Goal: Find contact information: Find contact information

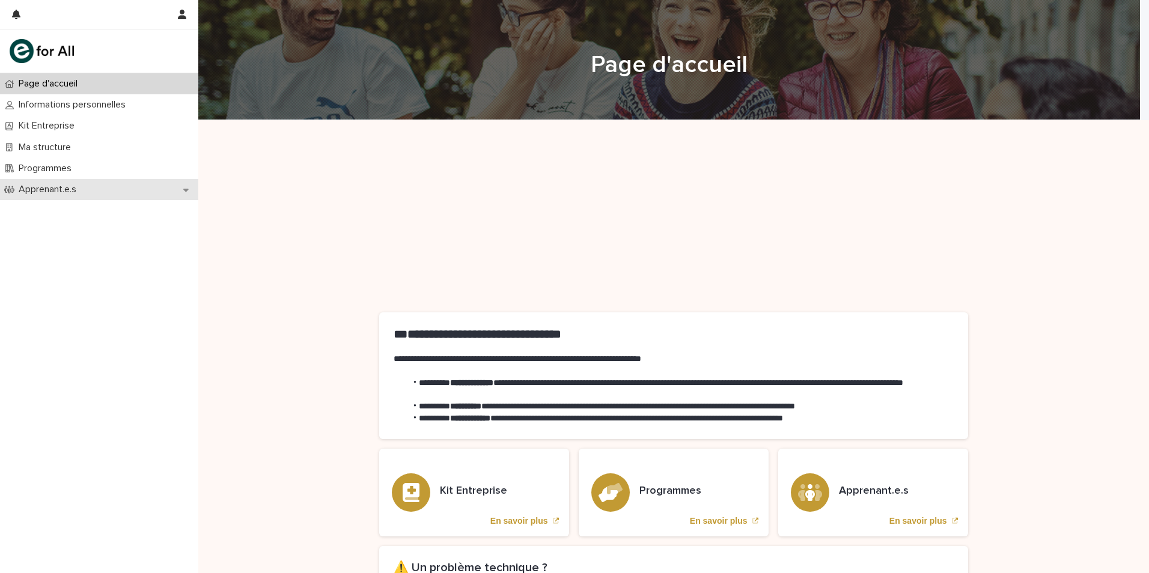
click at [41, 182] on div "Apprenant.e.s" at bounding box center [99, 189] width 198 height 21
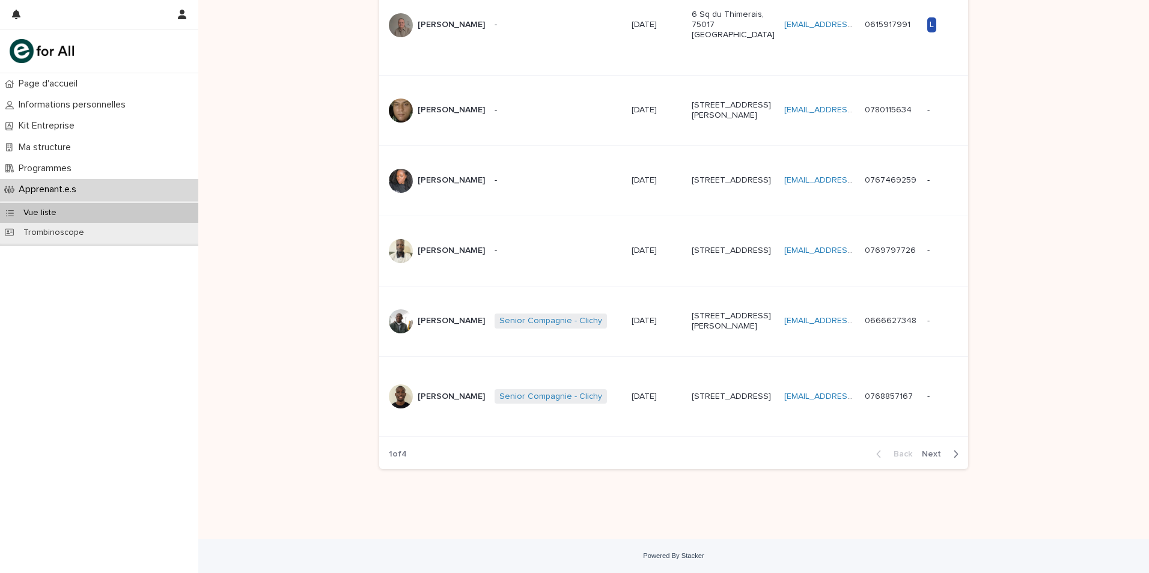
scroll to position [893, 0]
click at [779, 368] on td "[EMAIL_ADDRESS][DOMAIN_NAME] [DOMAIN_NAME][EMAIL_ADDRESS][DOMAIN_NAME]" at bounding box center [819, 396] width 81 height 81
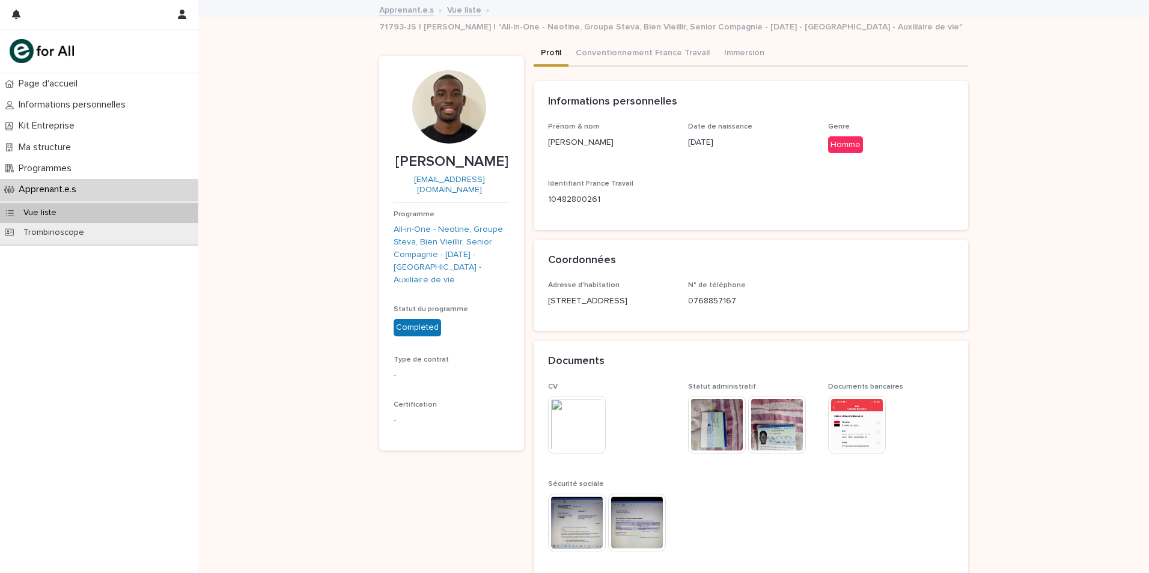
scroll to position [60, 0]
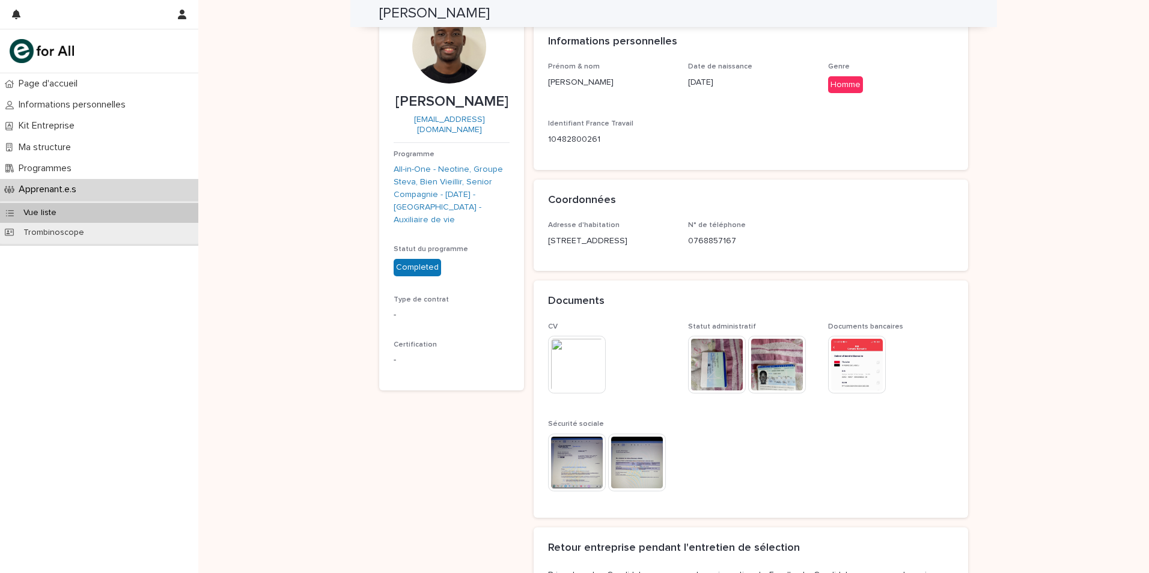
drag, startPoint x: 457, startPoint y: 149, endPoint x: 388, endPoint y: 138, distance: 70.6
click at [388, 138] on section "[PERSON_NAME] [EMAIL_ADDRESS][DOMAIN_NAME] Programme All-in-One - Neotine, Grou…" at bounding box center [451, 193] width 145 height 395
copy link "[EMAIL_ADDRESS][DOMAIN_NAME]"
